Goal: Task Accomplishment & Management: Use online tool/utility

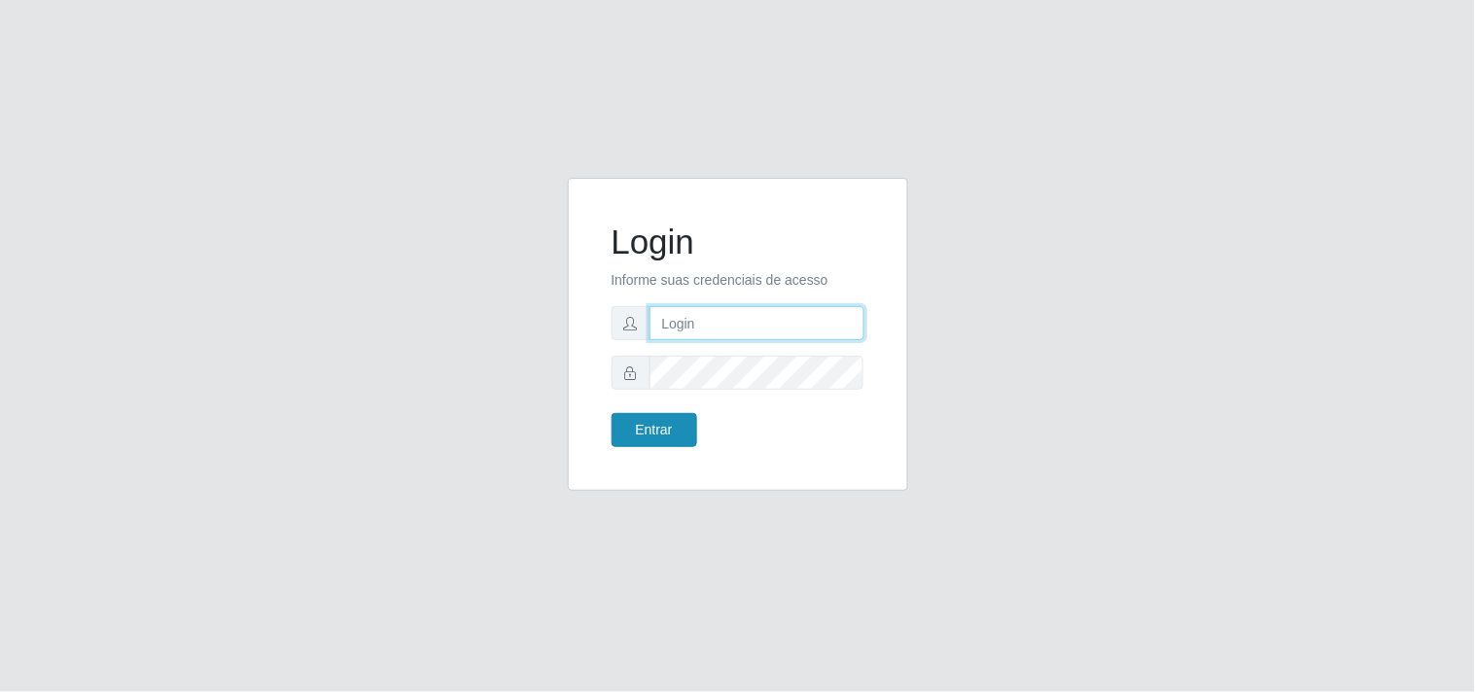
type input "[EMAIL_ADDRESS][DOMAIN_NAME]"
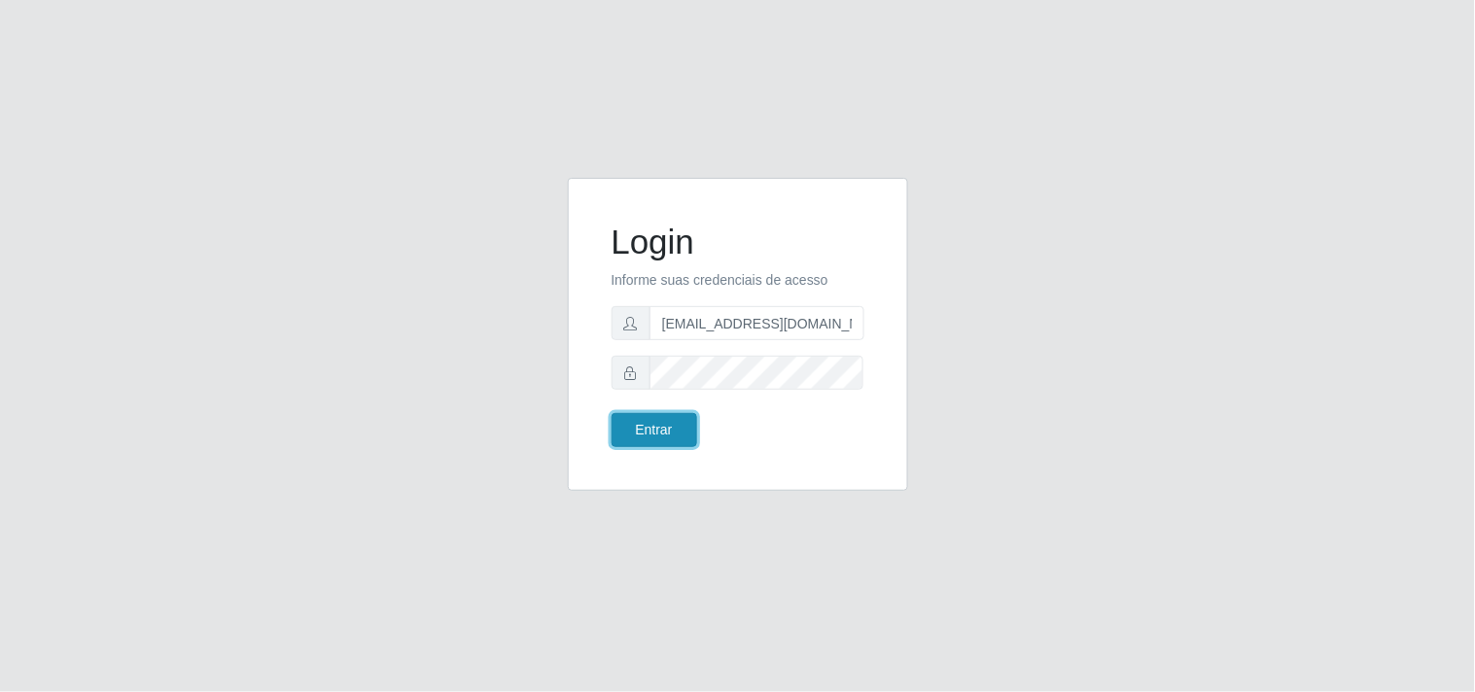
click at [663, 431] on button "Entrar" at bounding box center [655, 430] width 86 height 34
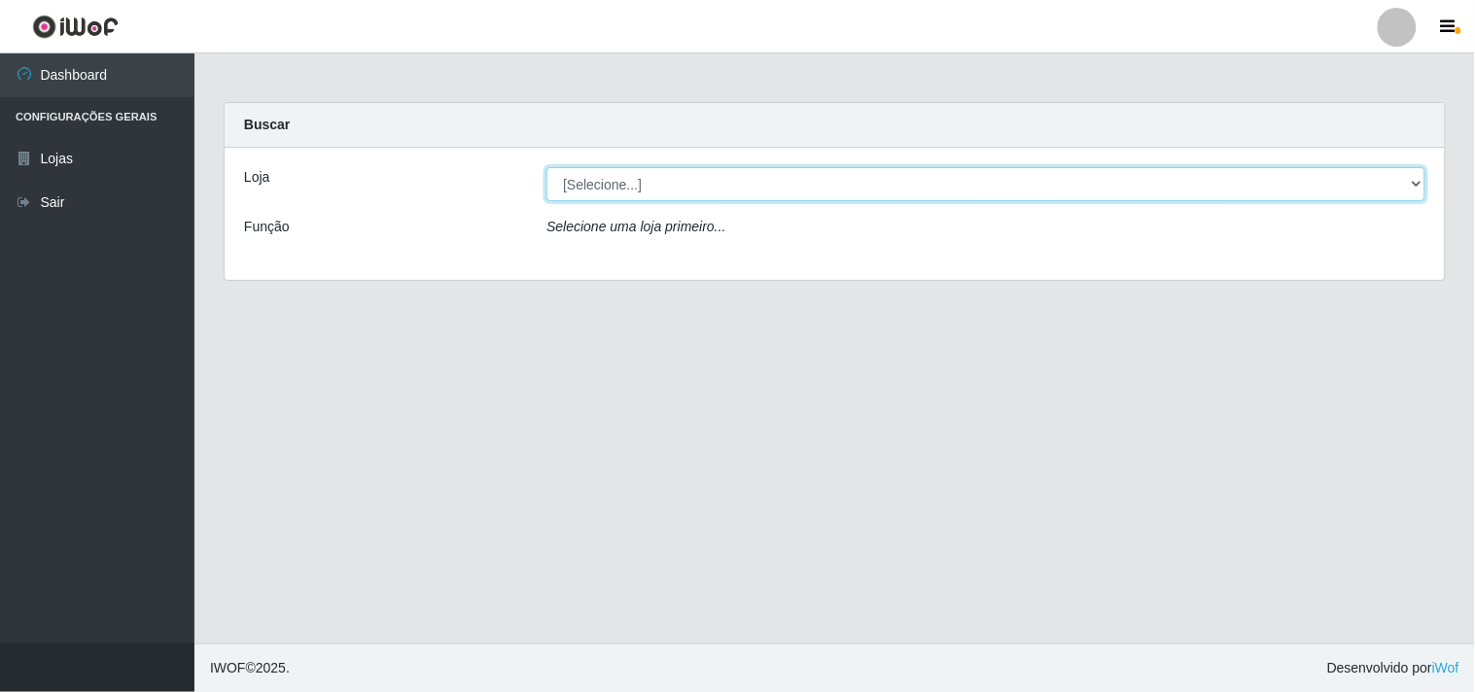
click at [825, 168] on select "[Selecione...] Hiper Queiroz - [GEOGRAPHIC_DATA]" at bounding box center [986, 184] width 879 height 34
click at [839, 181] on select "[Selecione...] Hiper Queiroz - [GEOGRAPHIC_DATA]" at bounding box center [986, 184] width 879 height 34
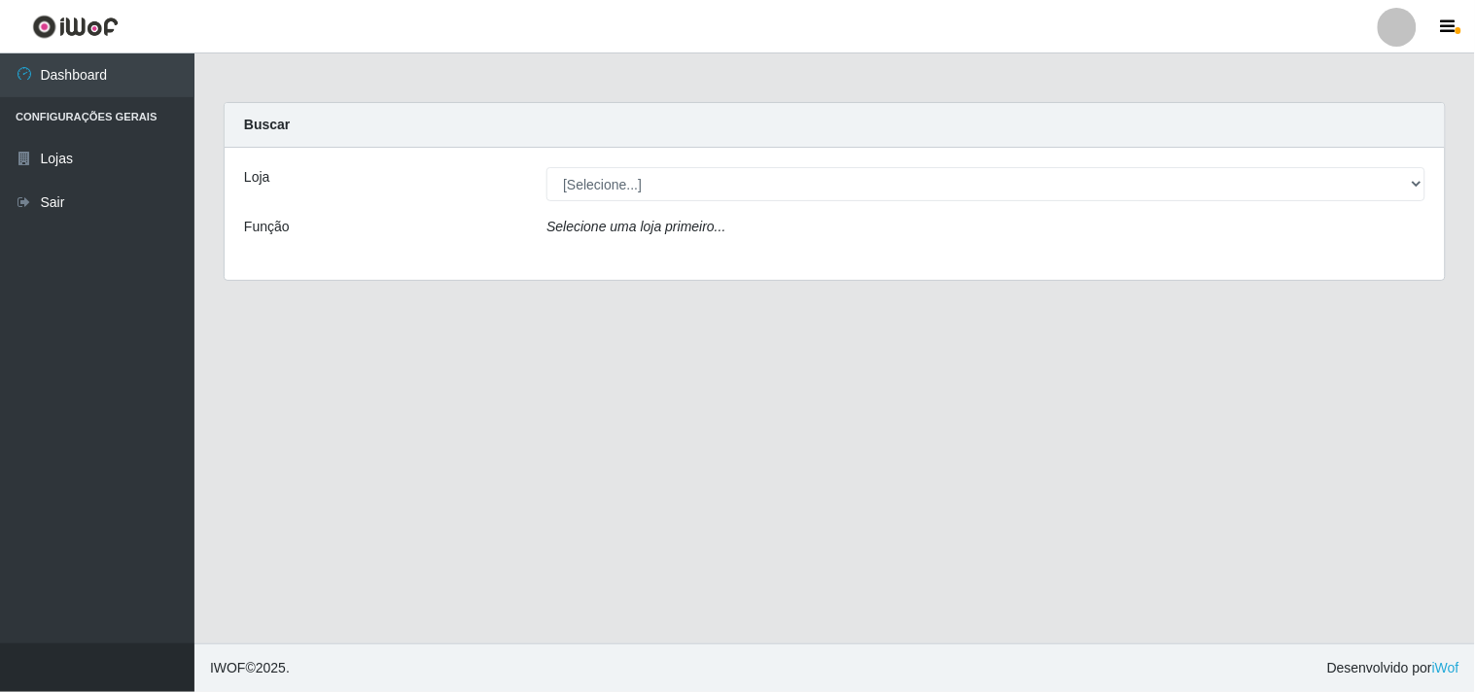
click at [833, 211] on div "Loja [Selecione...] Hiper Queiroz - Boa Vista Função Selecione uma loja primeir…" at bounding box center [835, 214] width 1221 height 132
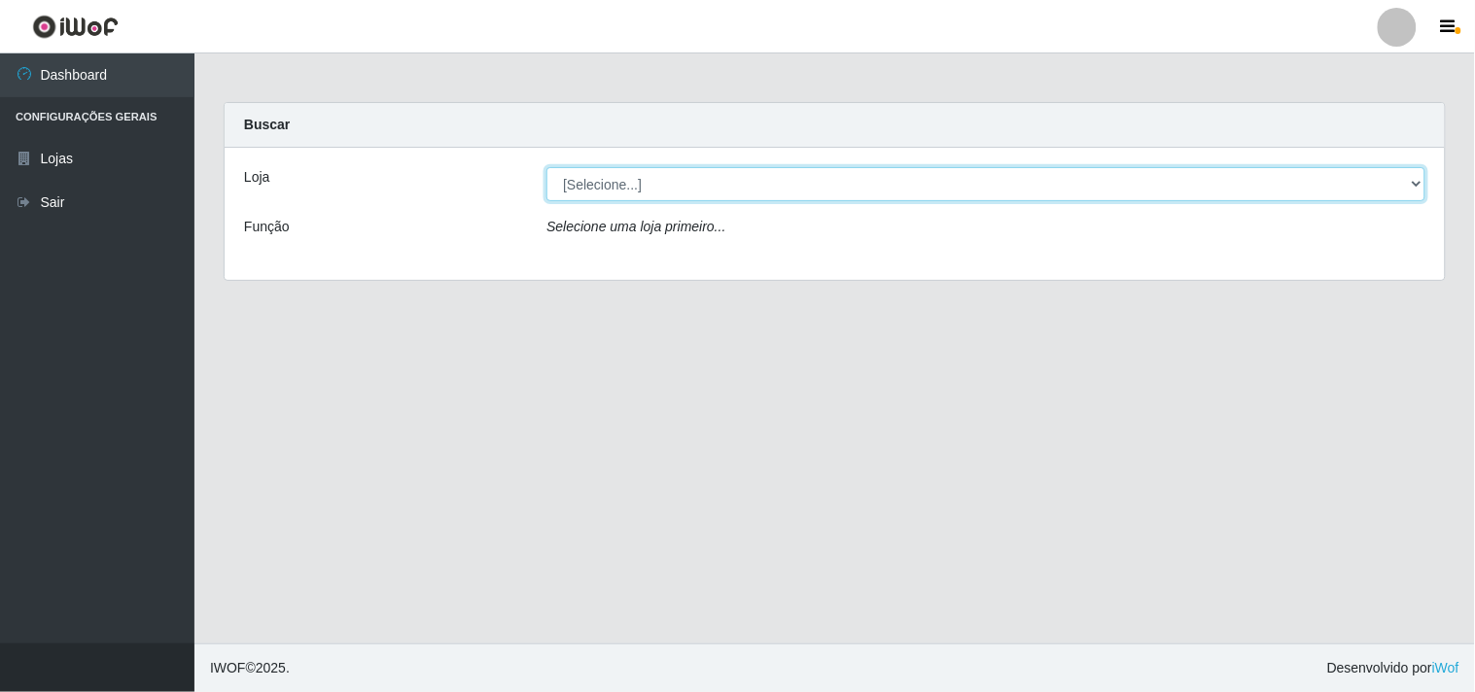
click at [834, 195] on select "[Selecione...] Hiper Queiroz - [GEOGRAPHIC_DATA]" at bounding box center [986, 184] width 879 height 34
select select "514"
click at [547, 167] on select "[Selecione...] Hiper Queiroz - [GEOGRAPHIC_DATA]" at bounding box center [986, 184] width 879 height 34
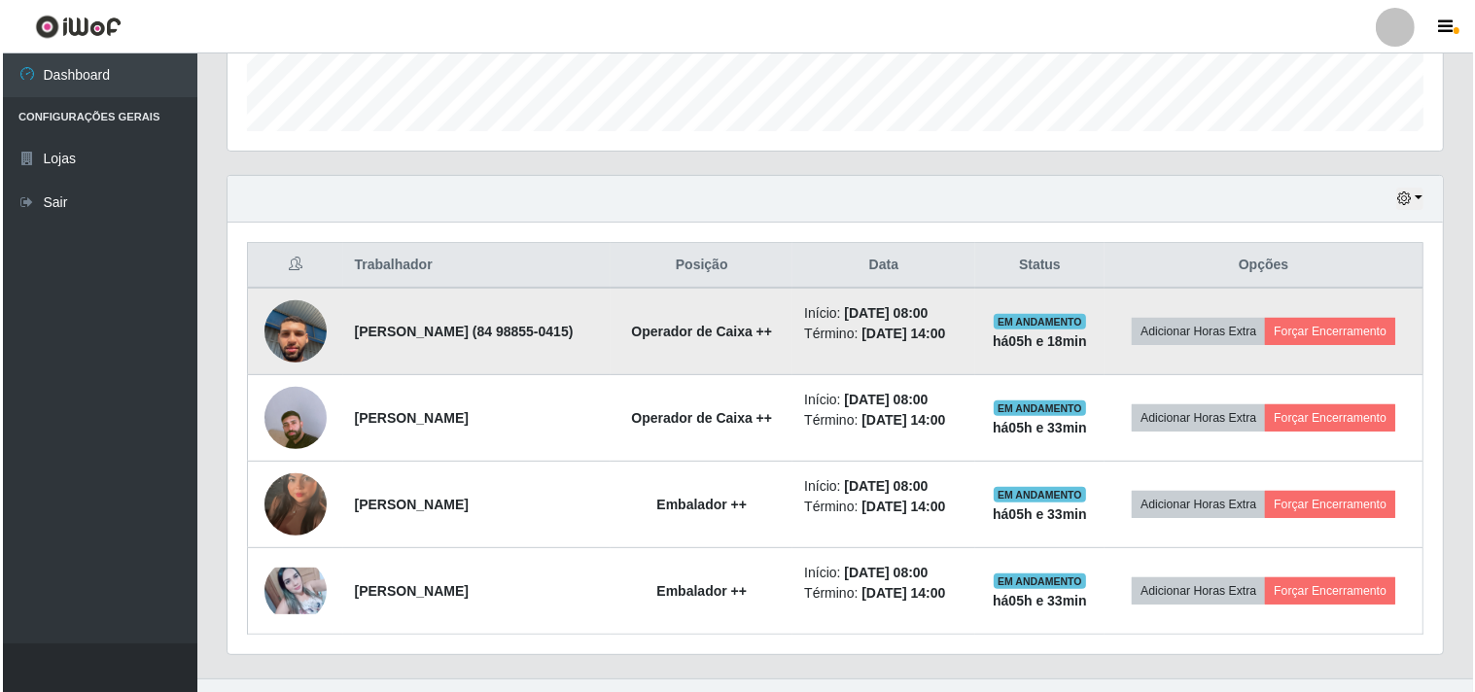
scroll to position [657, 0]
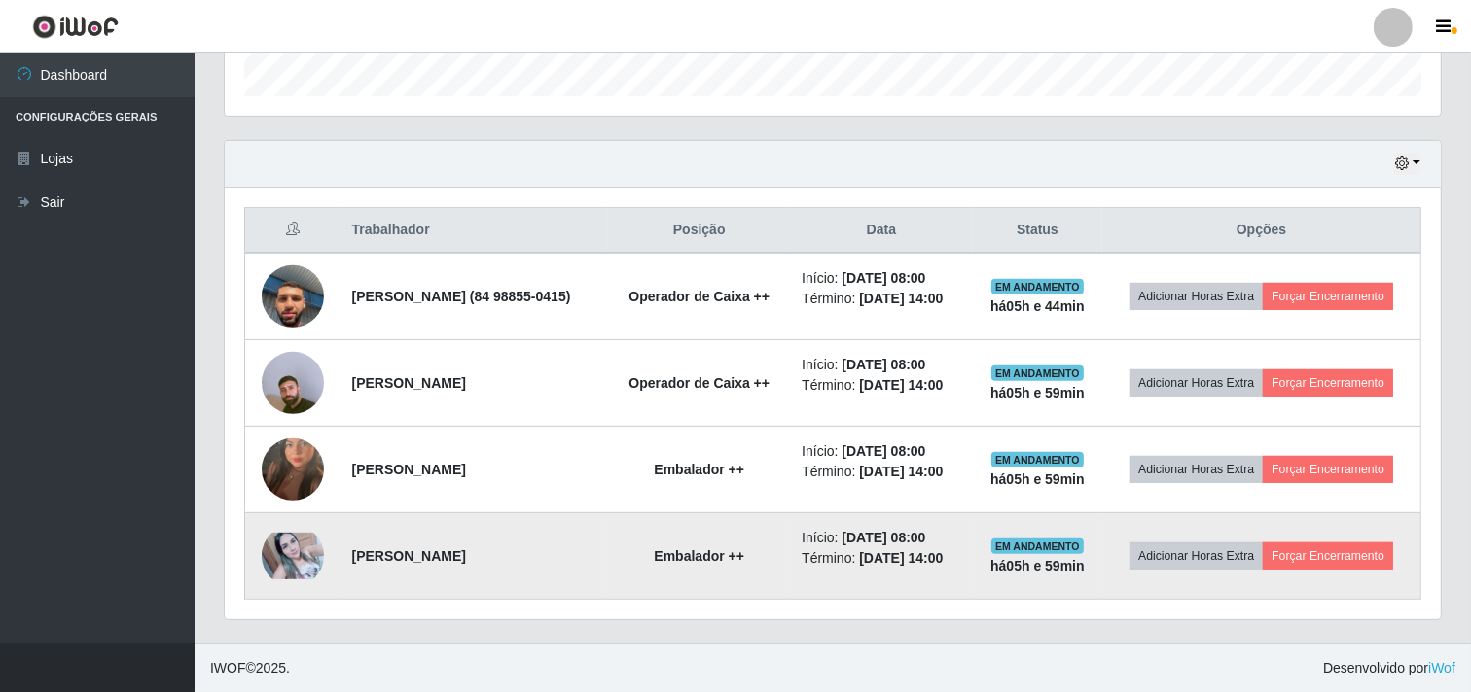
click at [1299, 586] on td "Adicionar Horas Extra Forçar Encerramento" at bounding box center [1261, 557] width 318 height 87
drag, startPoint x: 1299, startPoint y: 577, endPoint x: 1299, endPoint y: 566, distance: 10.7
click at [1299, 570] on td "Adicionar Horas Extra Forçar Encerramento" at bounding box center [1261, 557] width 318 height 87
click at [1299, 566] on button "Forçar Encerramento" at bounding box center [1327, 556] width 130 height 27
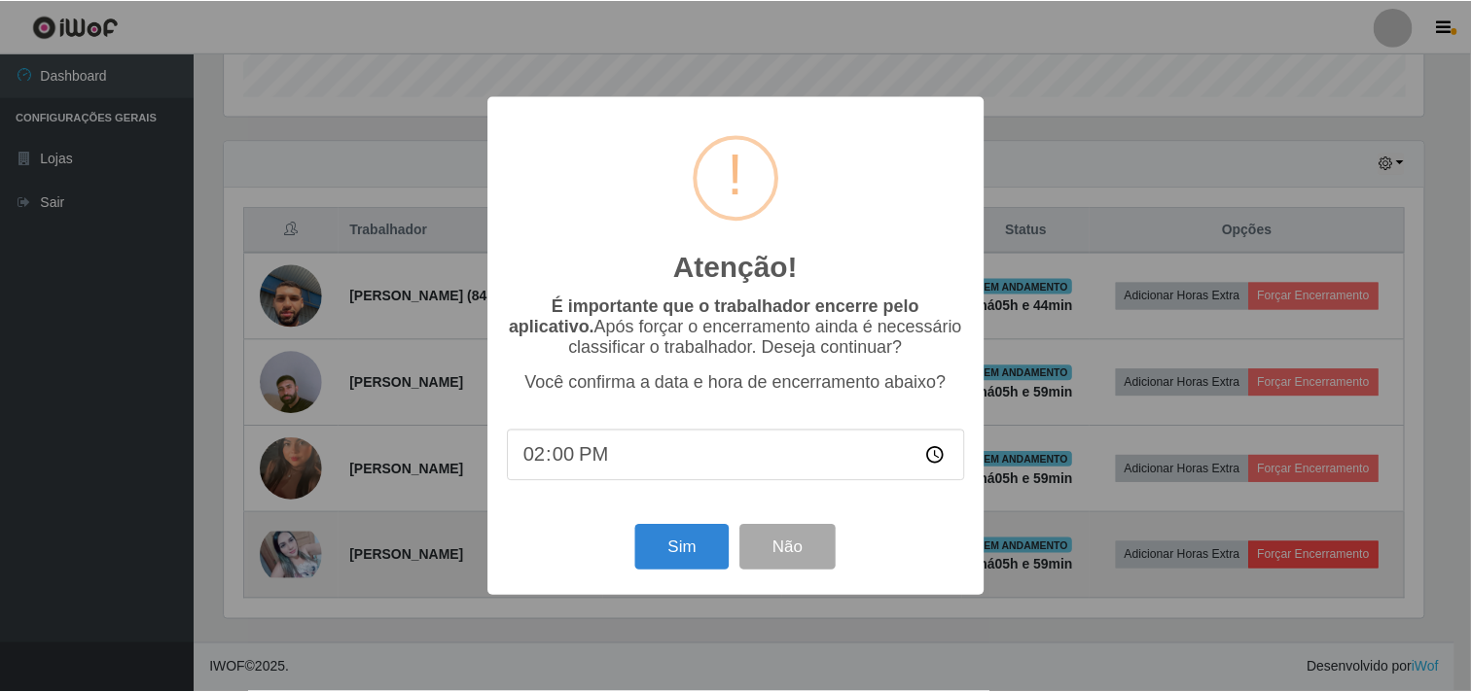
scroll to position [403, 1203]
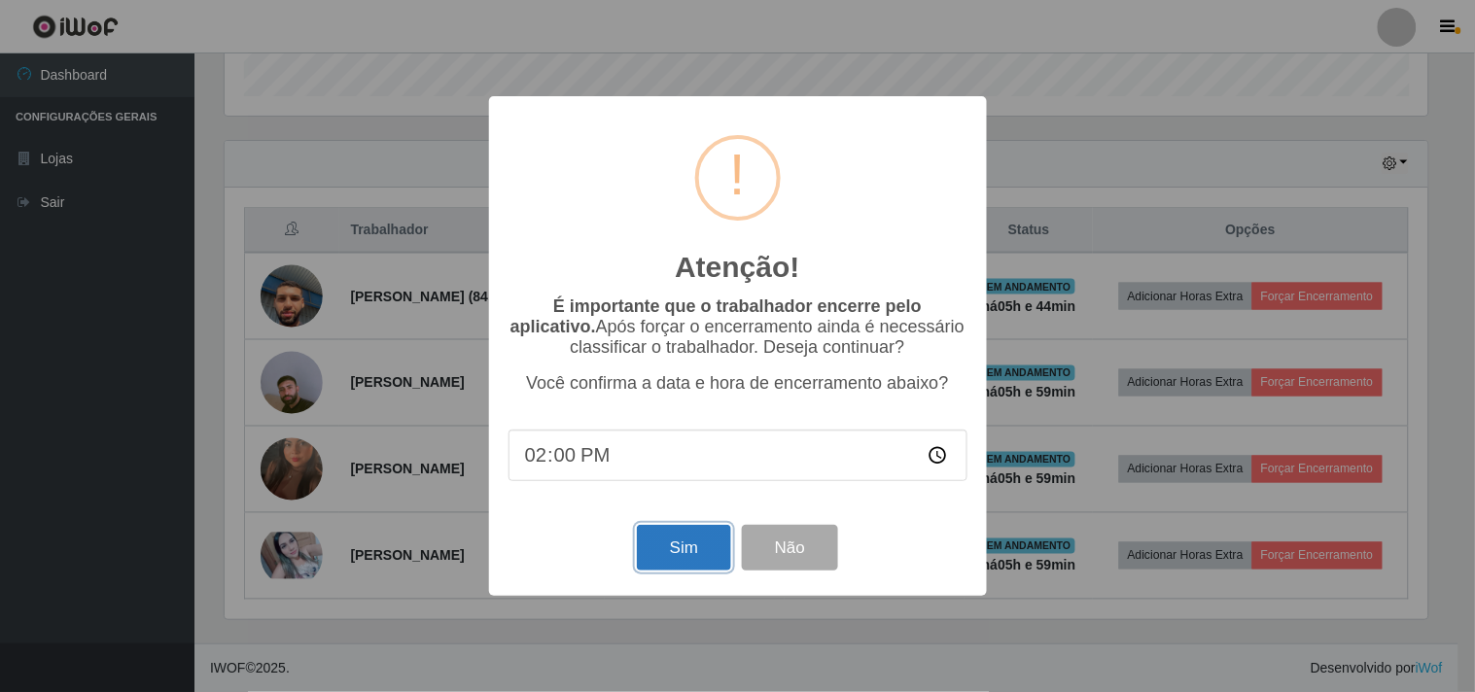
click at [654, 550] on button "Sim" at bounding box center [684, 548] width 94 height 46
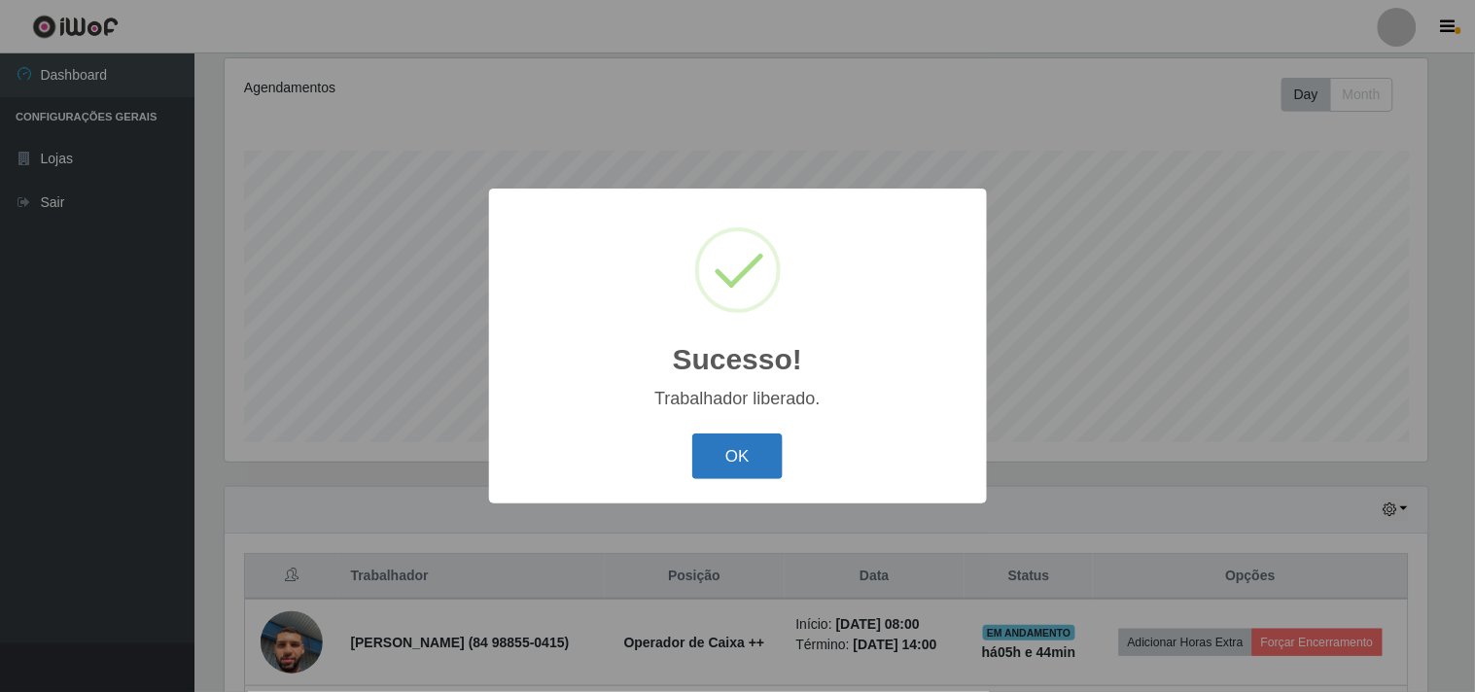
click at [756, 450] on button "OK" at bounding box center [737, 457] width 90 height 46
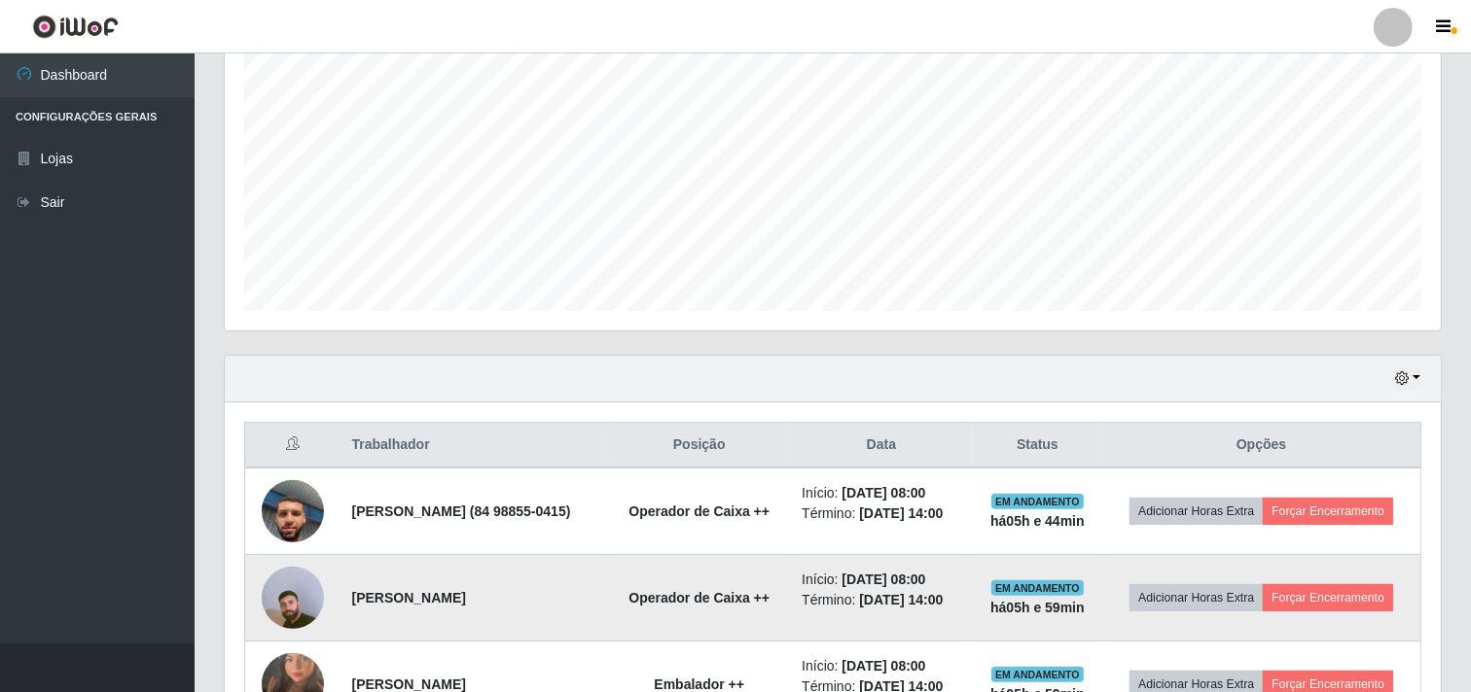
scroll to position [556, 0]
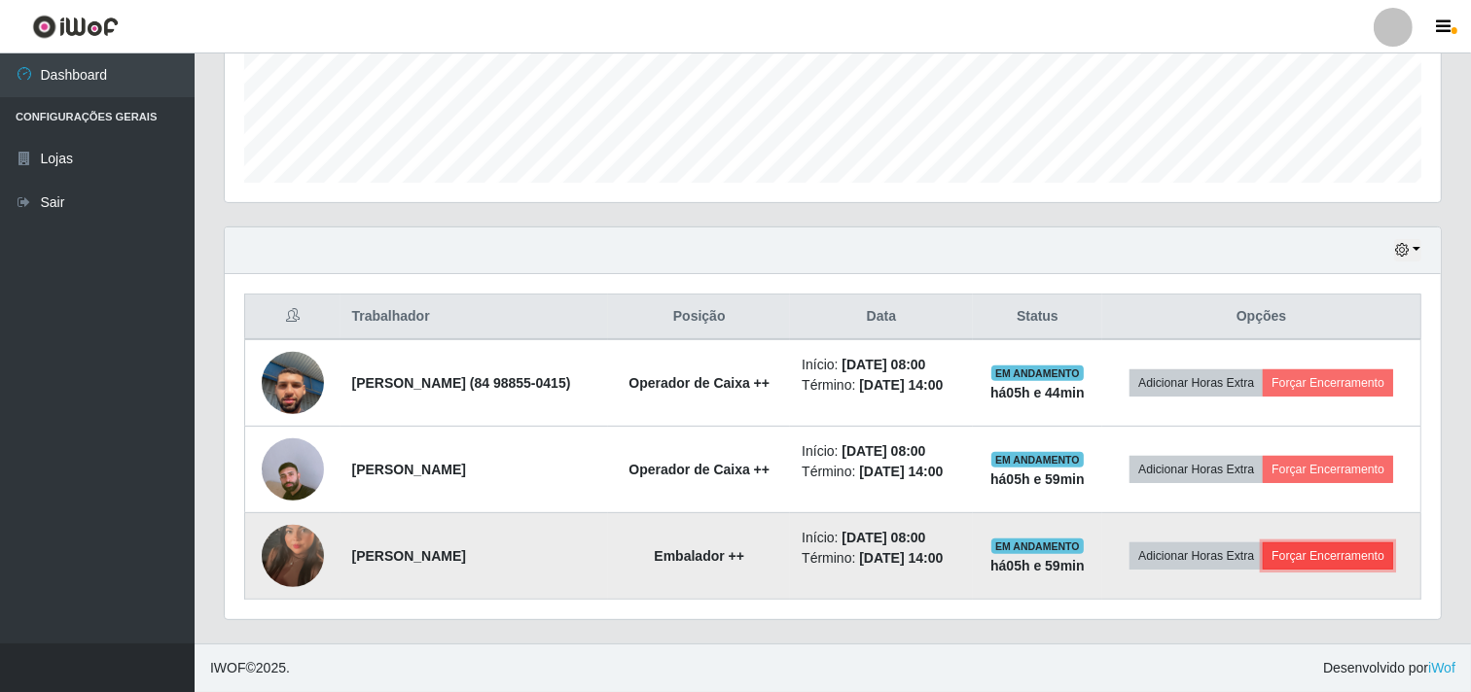
click at [1328, 565] on button "Forçar Encerramento" at bounding box center [1327, 556] width 130 height 27
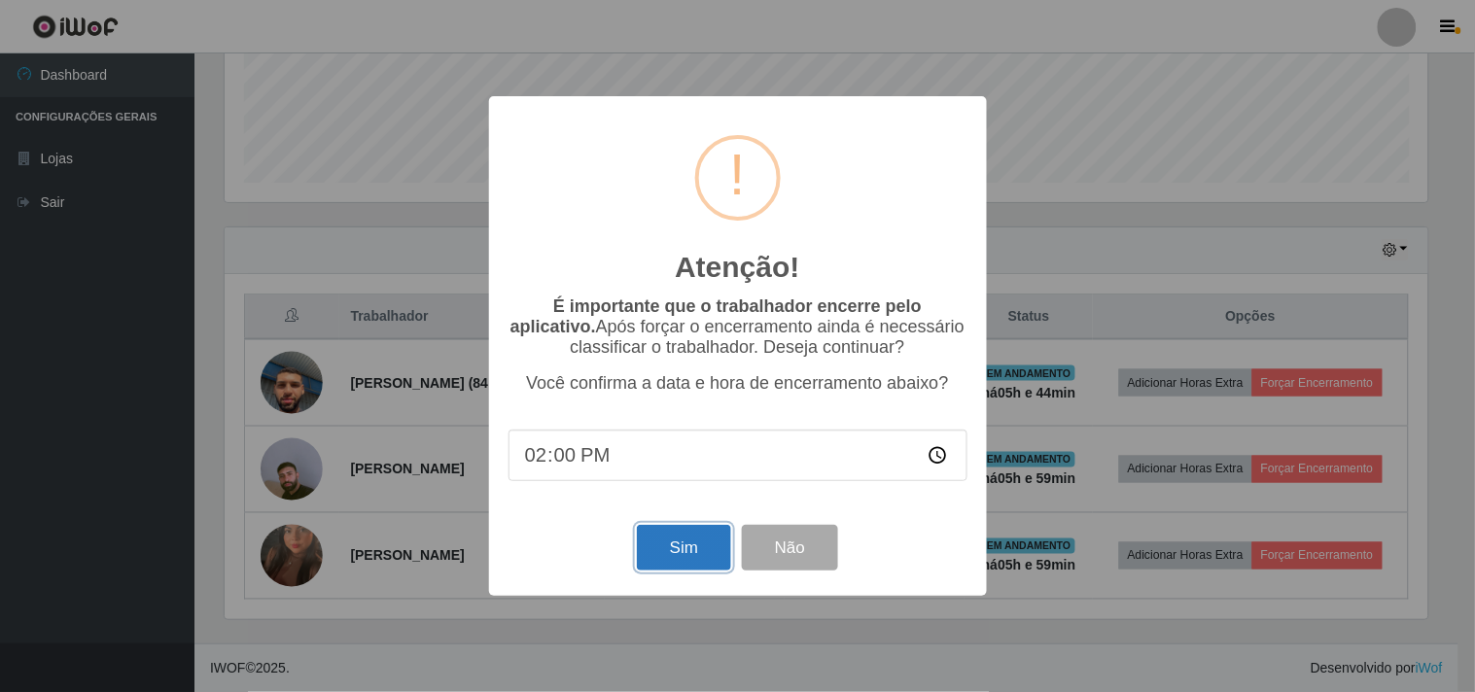
click at [688, 548] on button "Sim" at bounding box center [684, 548] width 94 height 46
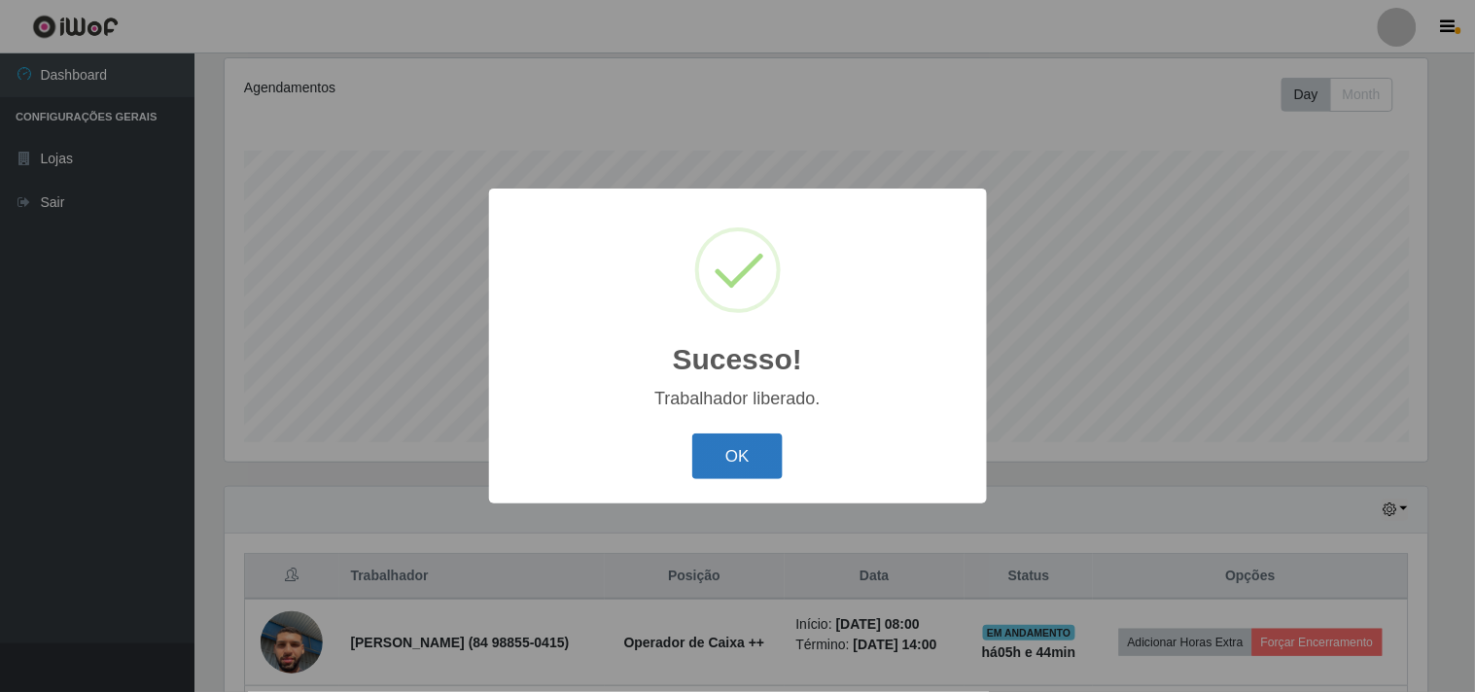
click at [718, 442] on button "OK" at bounding box center [737, 457] width 90 height 46
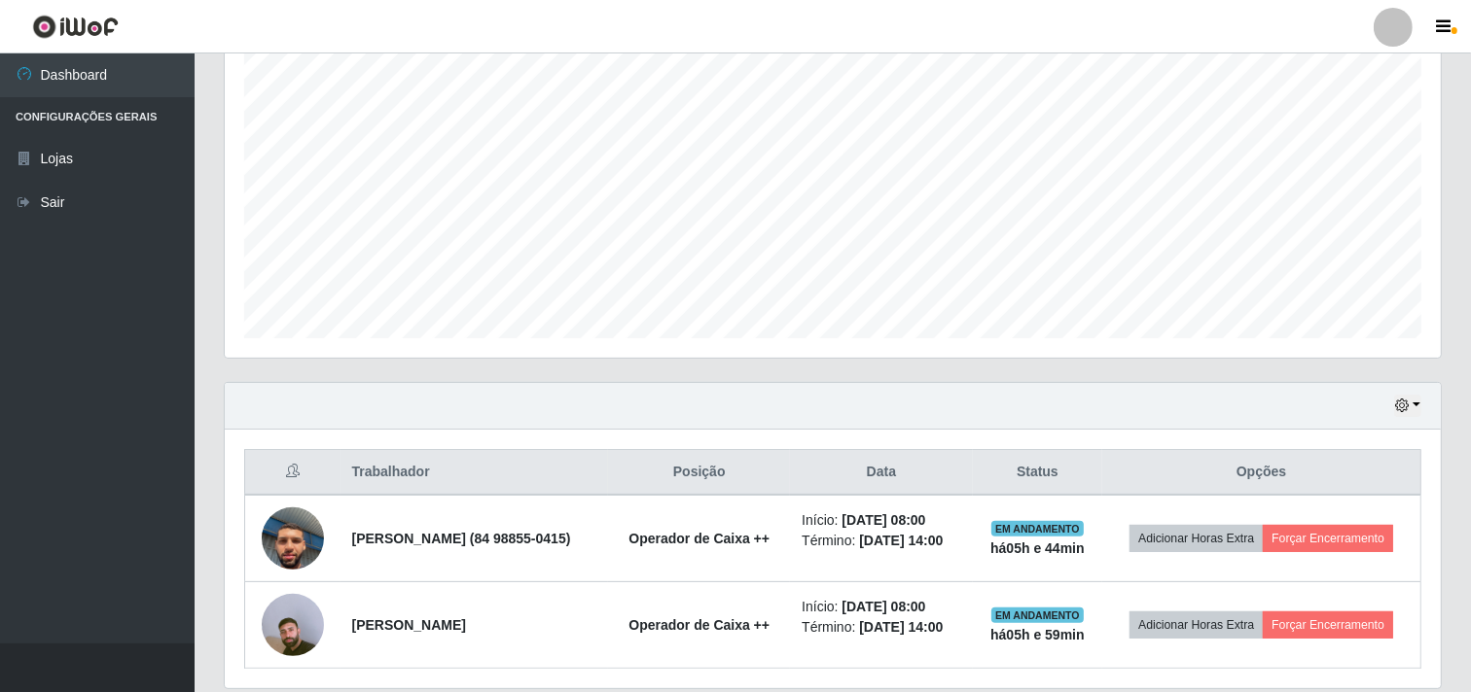
scroll to position [455, 0]
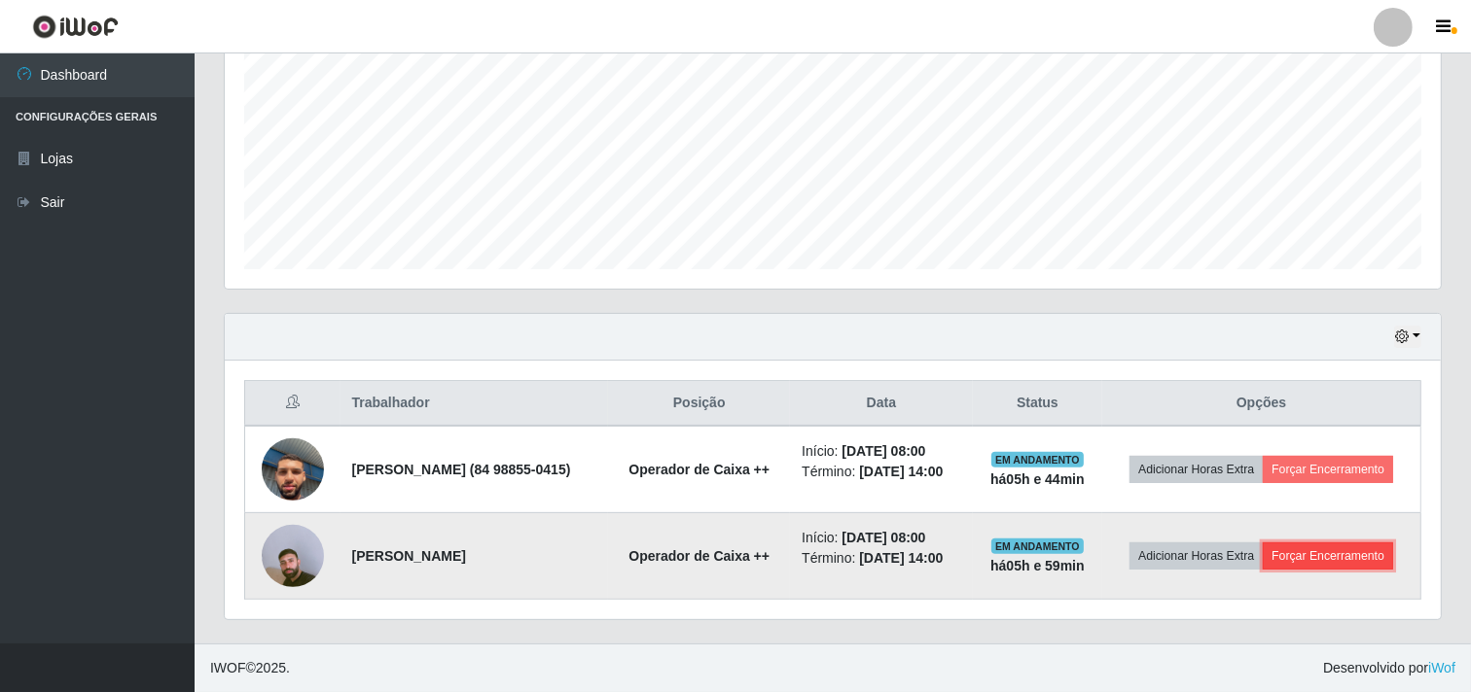
click at [1286, 570] on button "Forçar Encerramento" at bounding box center [1327, 556] width 130 height 27
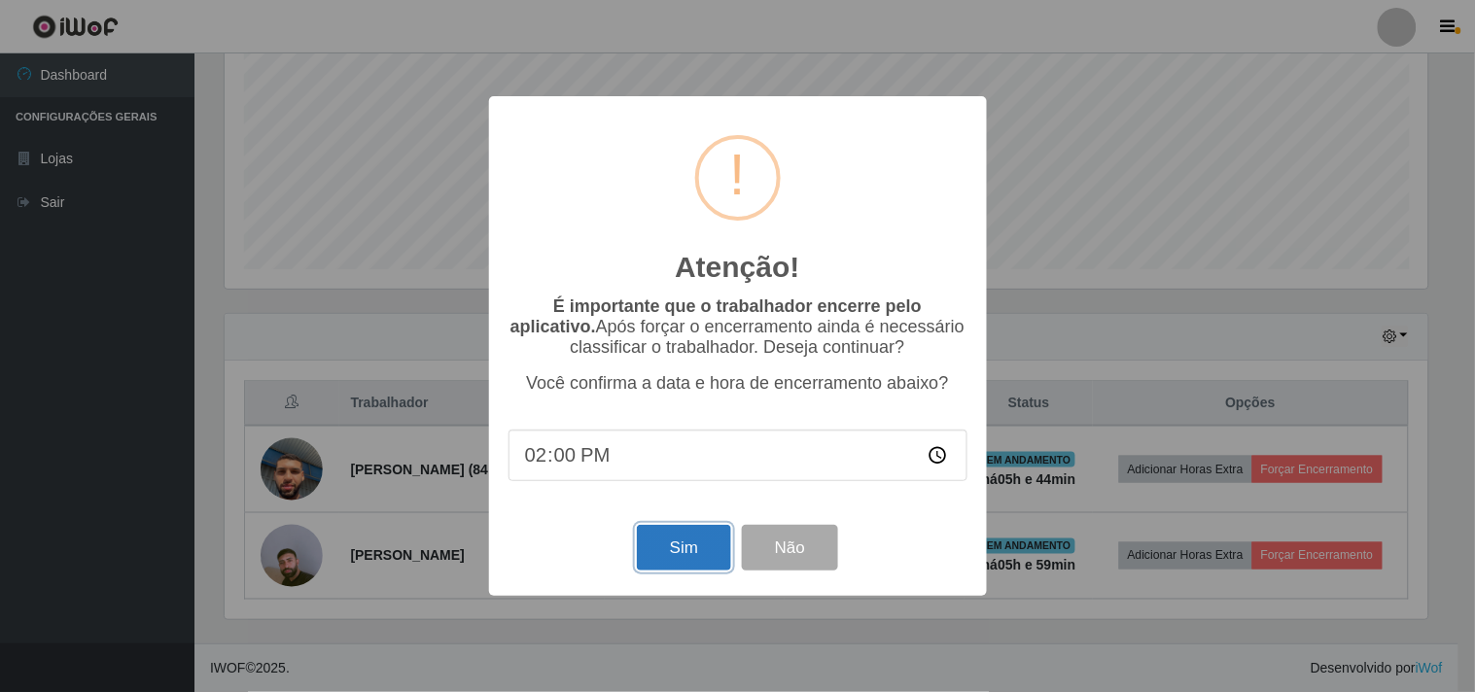
click at [649, 564] on button "Sim" at bounding box center [684, 548] width 94 height 46
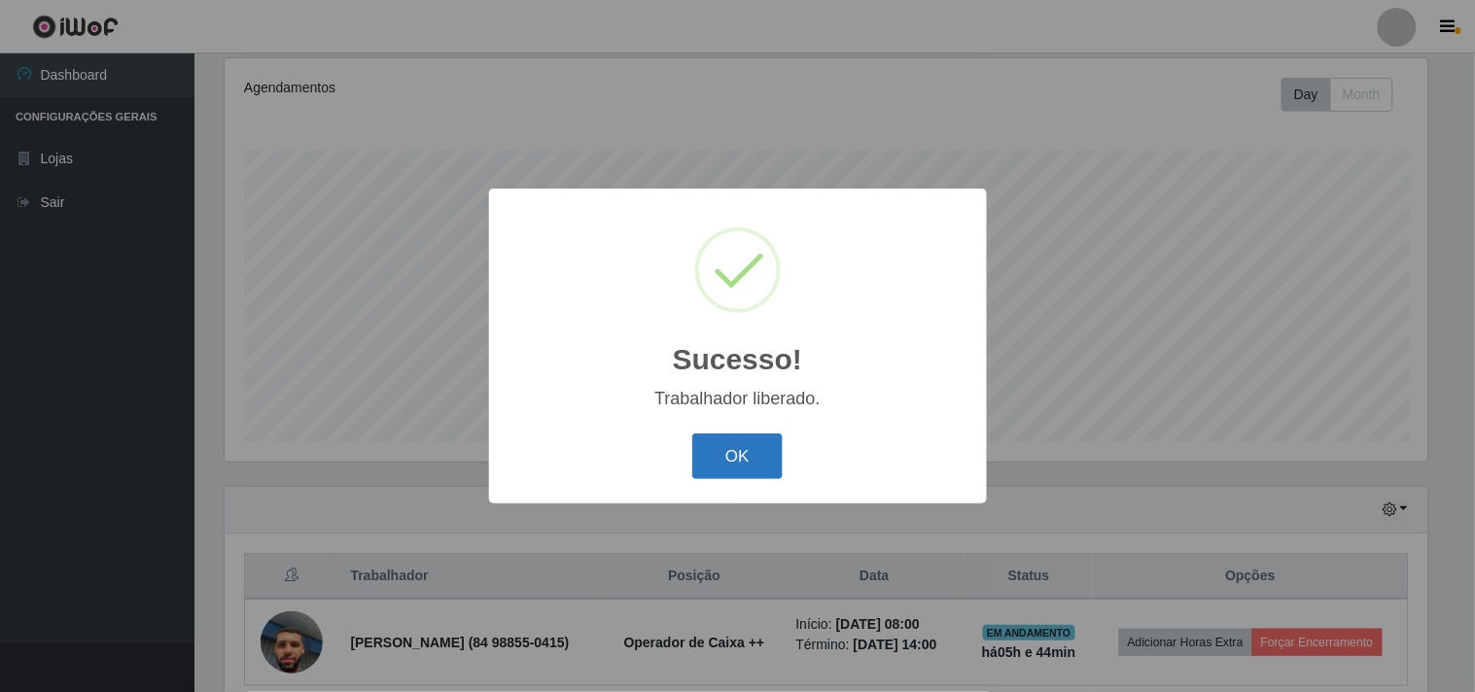
click at [774, 448] on button "OK" at bounding box center [737, 457] width 90 height 46
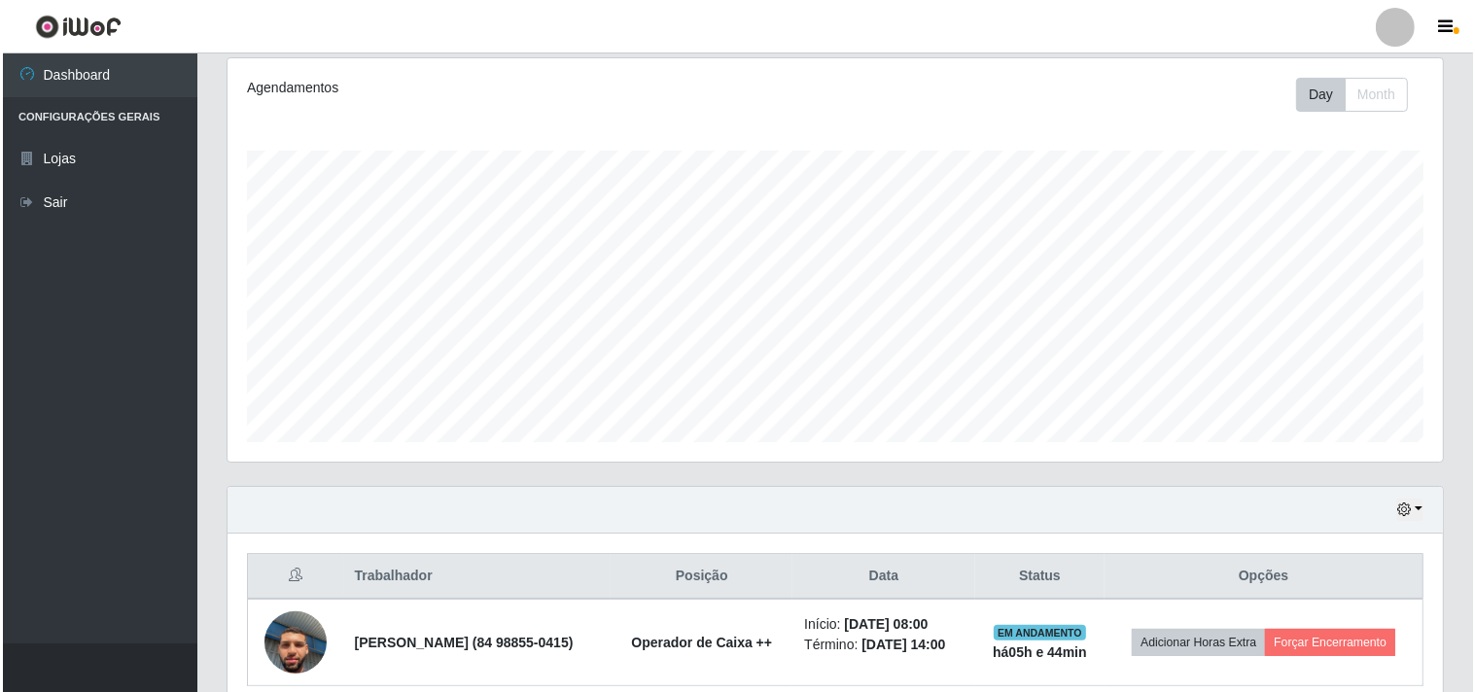
scroll to position [0, 0]
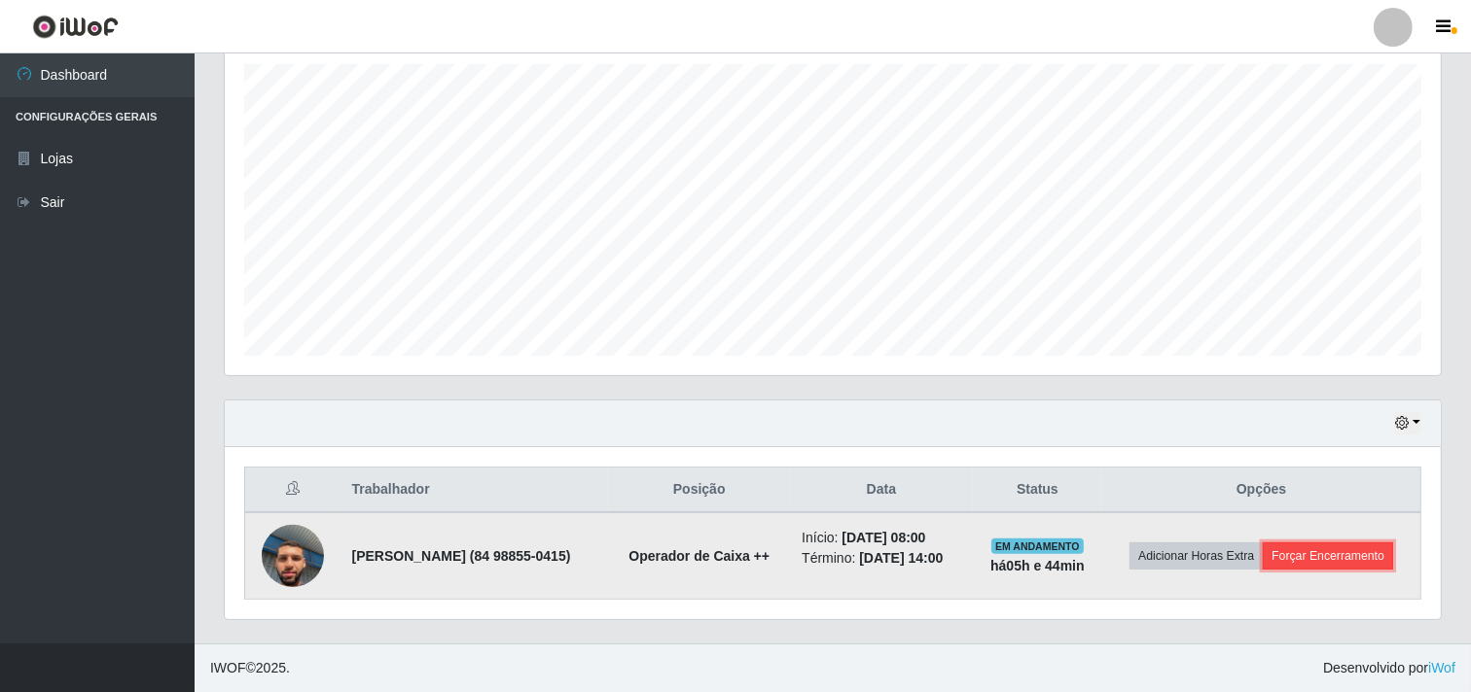
click at [1311, 567] on button "Forçar Encerramento" at bounding box center [1327, 556] width 130 height 27
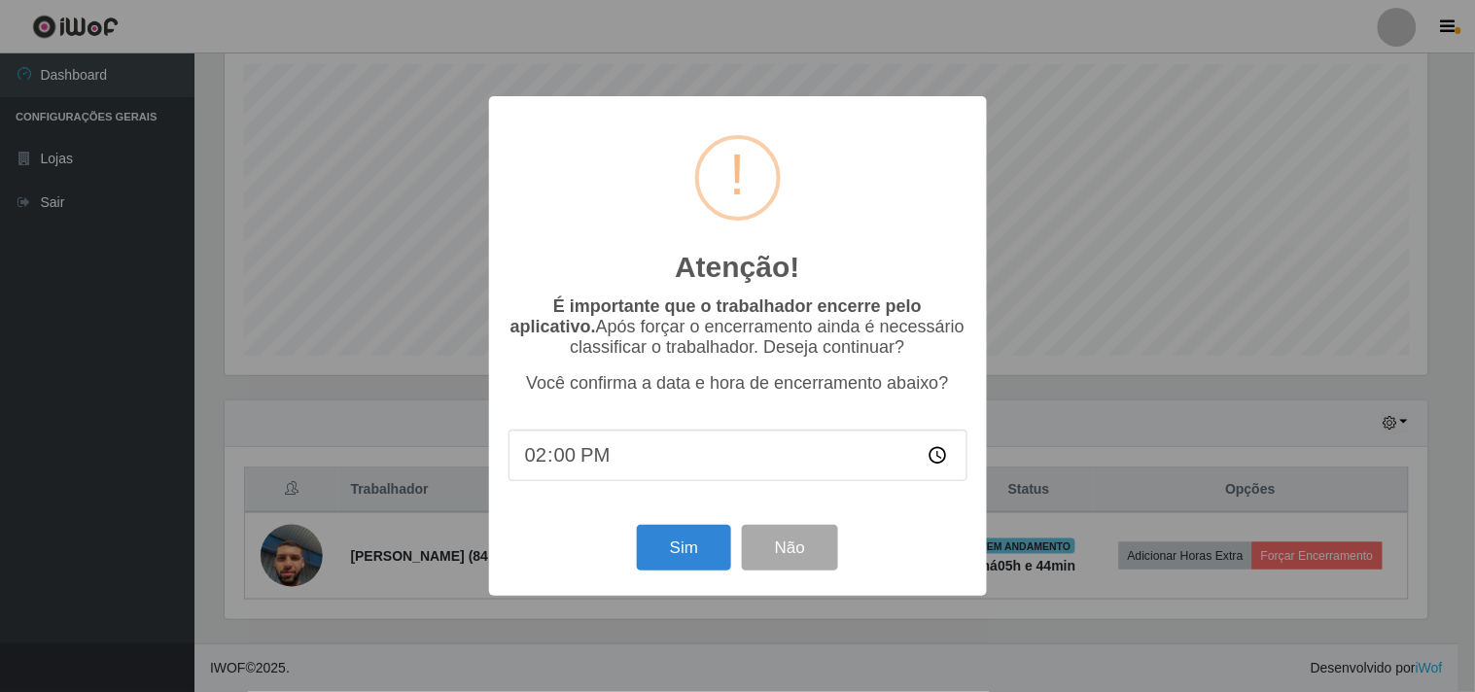
click at [621, 461] on input "14:00" at bounding box center [738, 456] width 459 height 52
click at [570, 460] on input "14:00" at bounding box center [738, 456] width 459 height 52
drag, startPoint x: 648, startPoint y: 571, endPoint x: 684, endPoint y: 565, distance: 36.5
click at [659, 571] on button "Sim" at bounding box center [684, 548] width 94 height 46
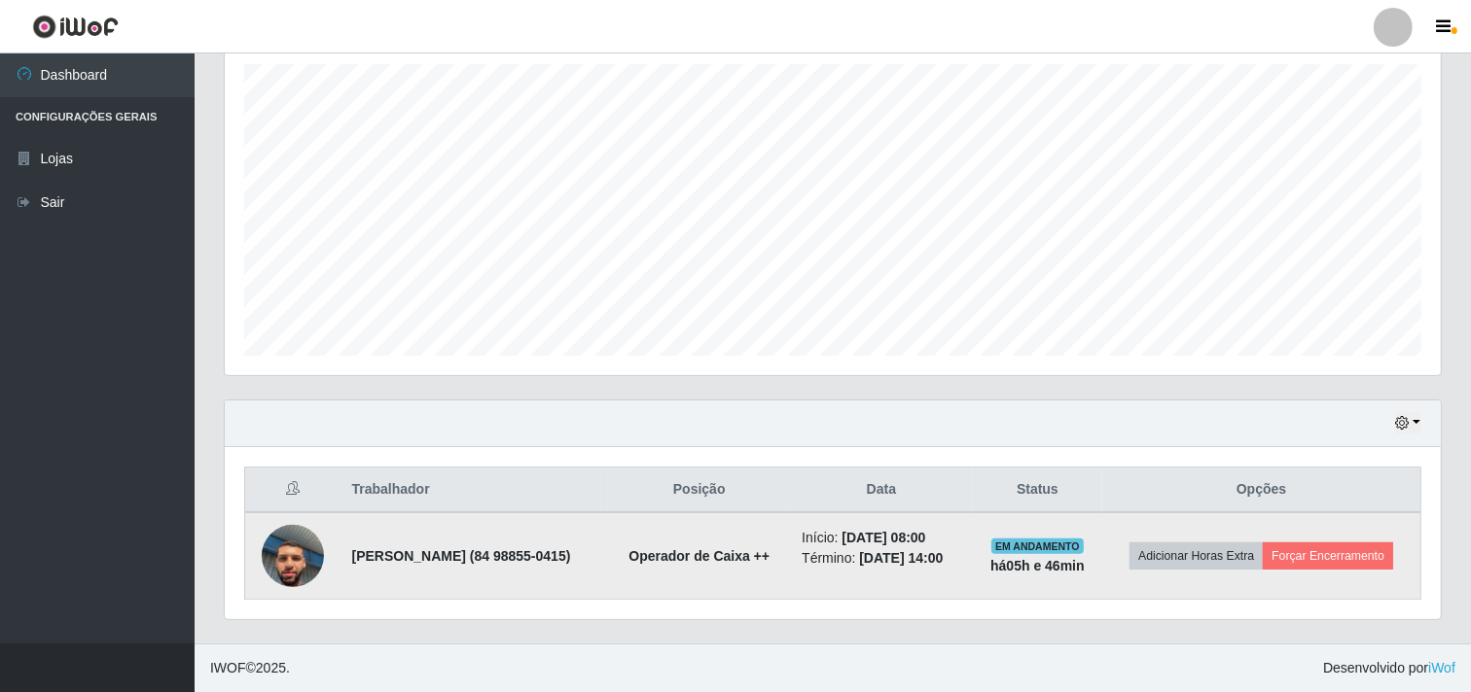
scroll to position [403, 1203]
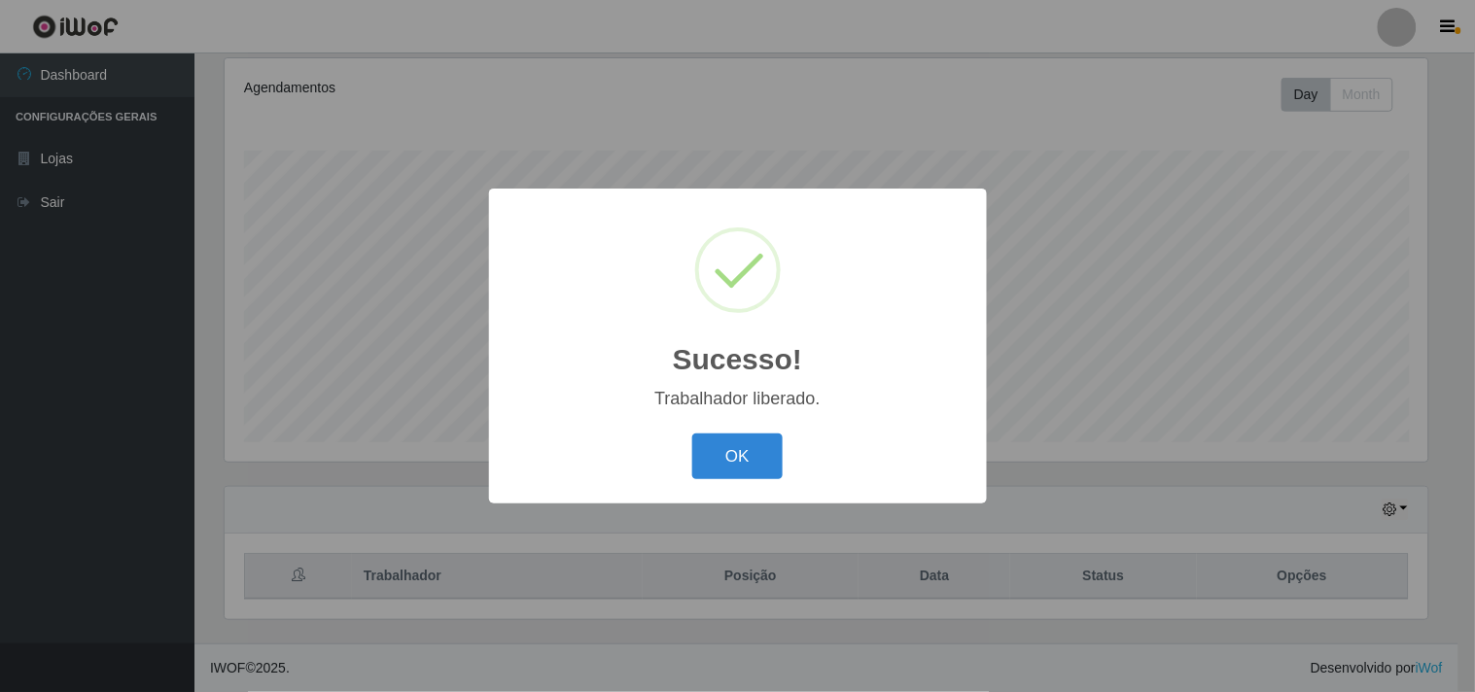
click at [718, 430] on div "OK Cancel" at bounding box center [738, 456] width 459 height 55
click at [727, 459] on button "OK" at bounding box center [737, 457] width 90 height 46
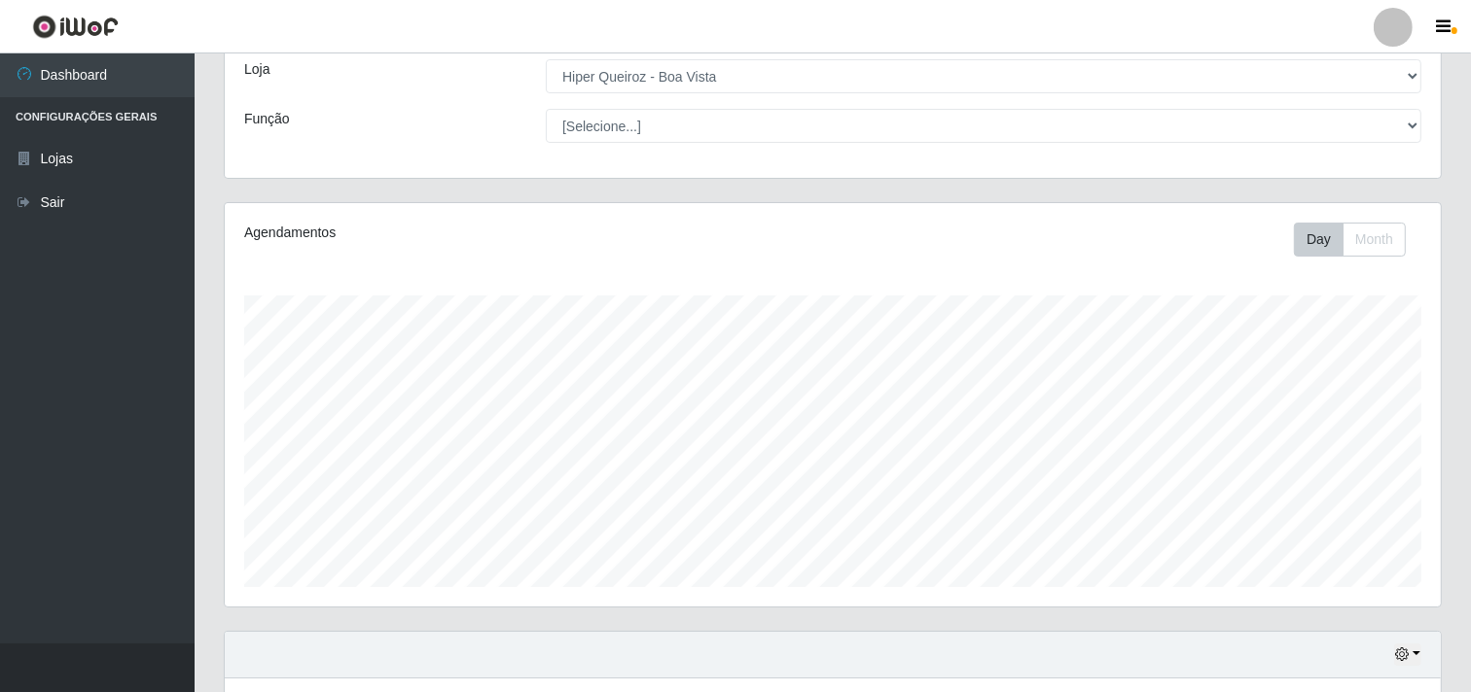
scroll to position [0, 0]
